Goal: Task Accomplishment & Management: Manage account settings

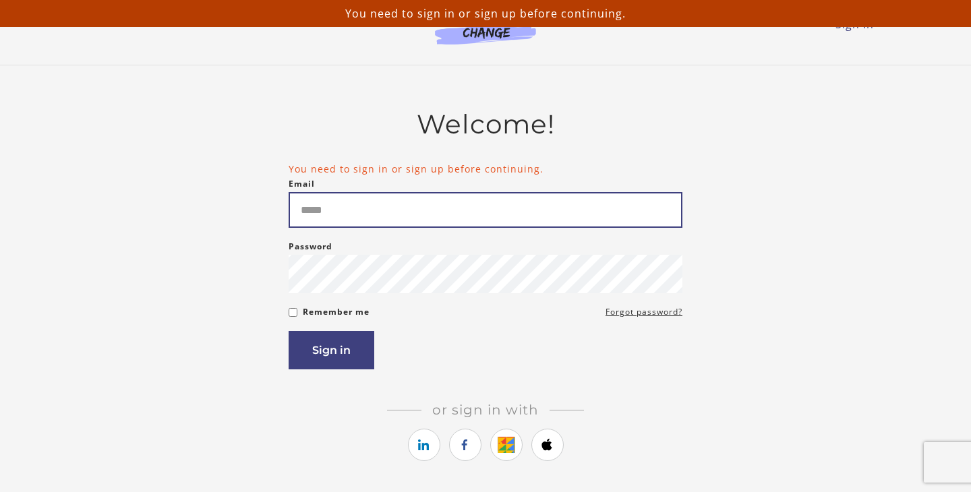
click at [446, 221] on input "Email" at bounding box center [486, 210] width 394 height 36
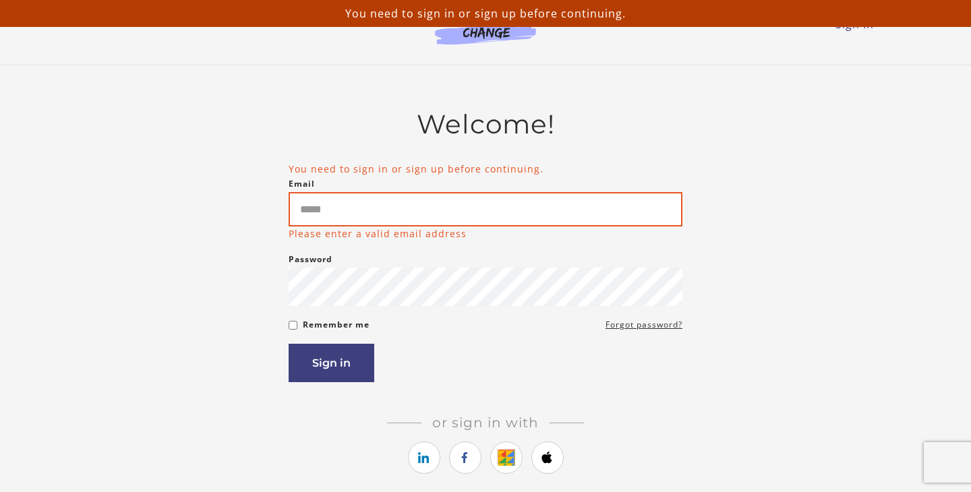
type input "**********"
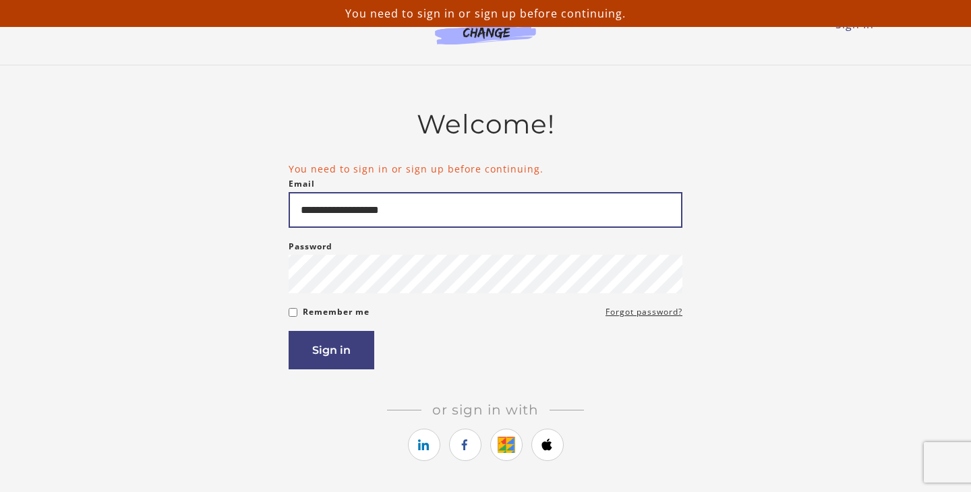
click at [289, 331] on button "Sign in" at bounding box center [332, 350] width 86 height 38
